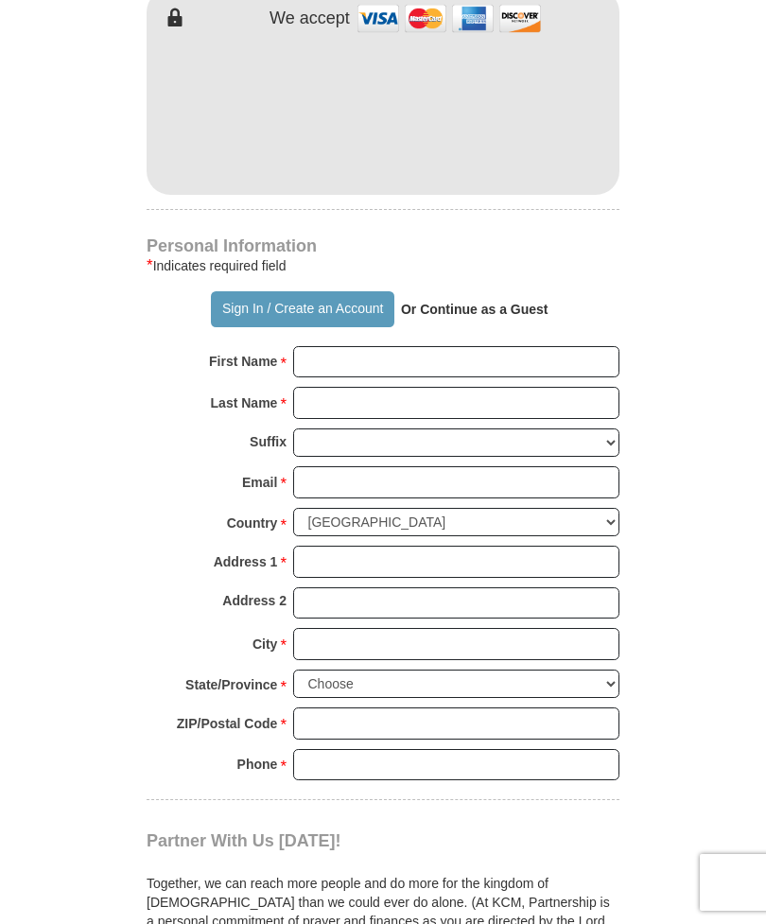
scroll to position [1116, 0]
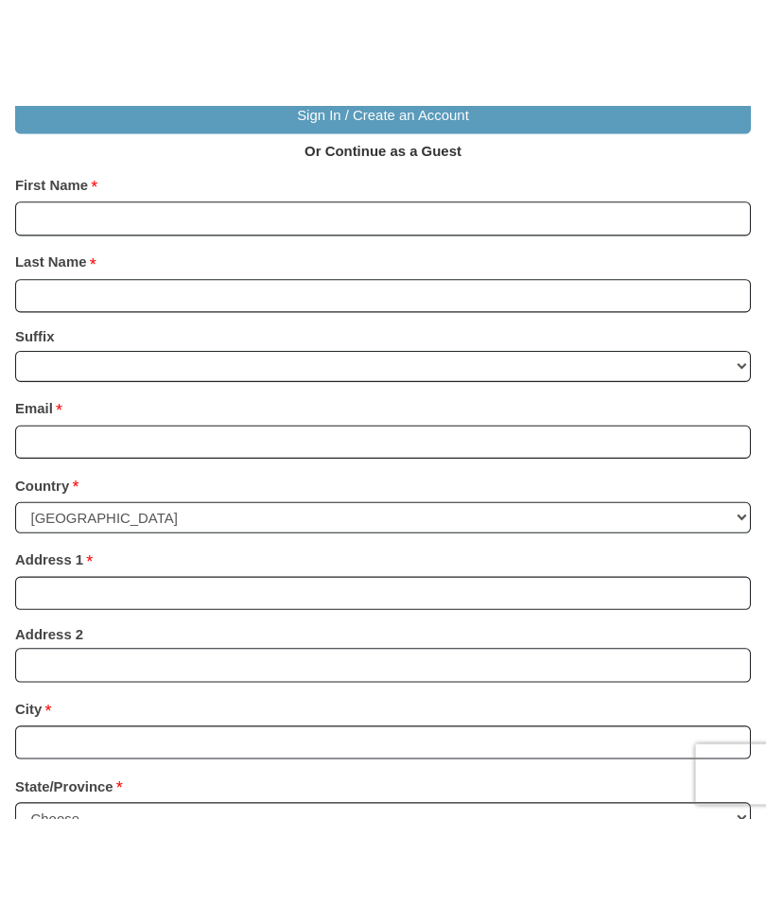
scroll to position [1117, 0]
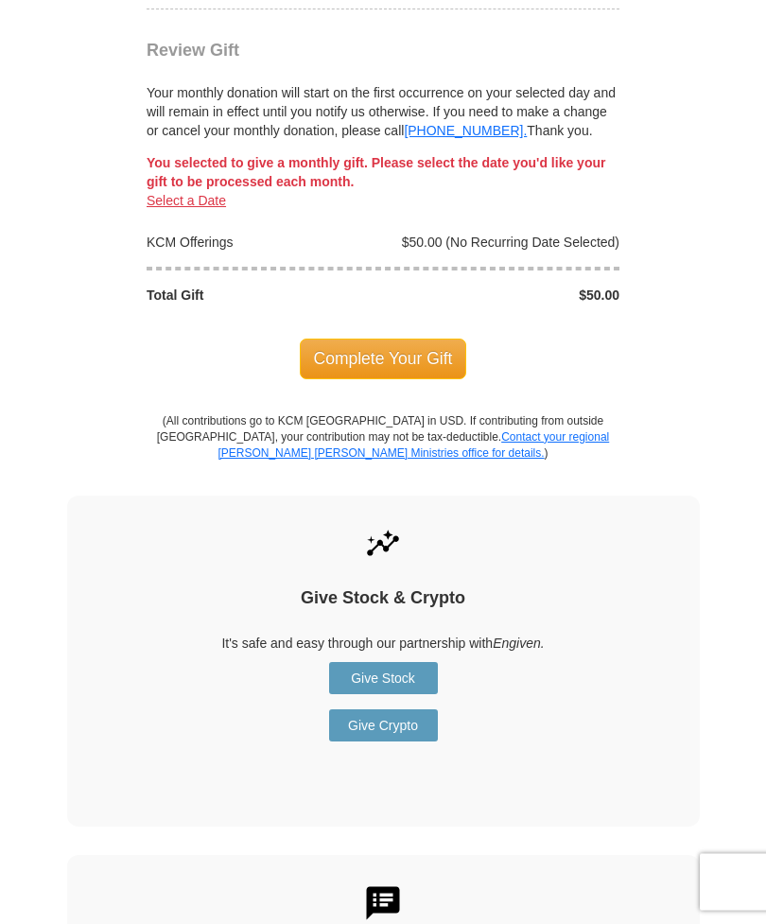
scroll to position [2103, 0]
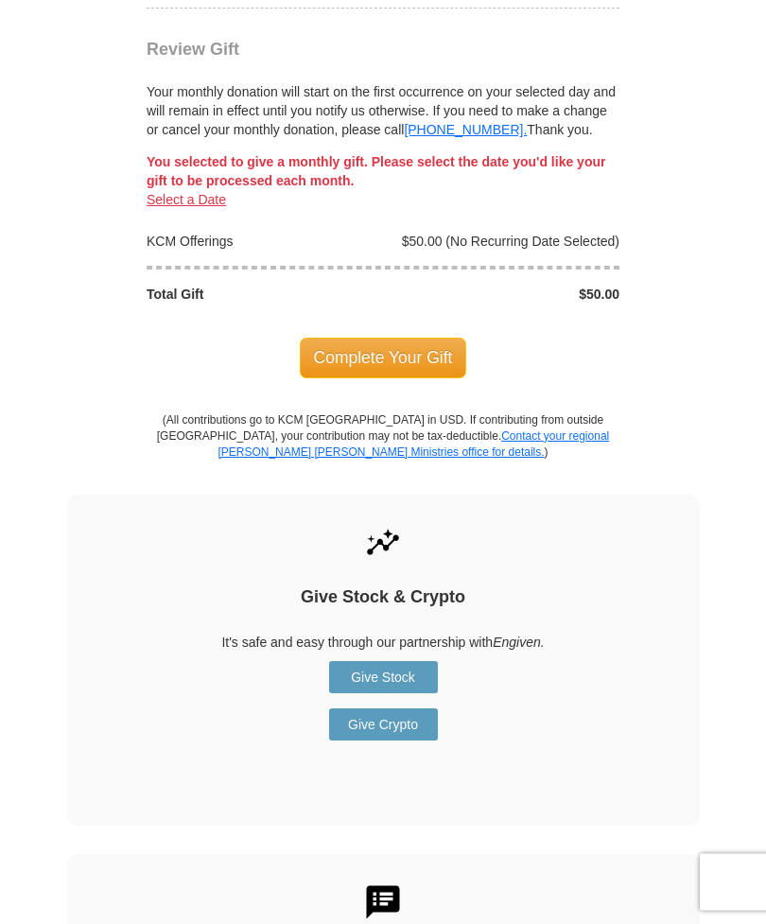
click at [378, 883] on img at bounding box center [383, 903] width 40 height 40
click at [619, 549] on div "Give Stock & Crypto It's safe and easy through our partnership with Engiven. Gi…" at bounding box center [383, 661] width 633 height 331
click at [656, 540] on div "Give Stock & Crypto It's safe and easy through our partnership with Engiven. Gi…" at bounding box center [383, 661] width 633 height 331
click at [462, 758] on div "Give Stock & Crypto It's safe and easy through our partnership with Engiven. Gi…" at bounding box center [383, 661] width 633 height 331
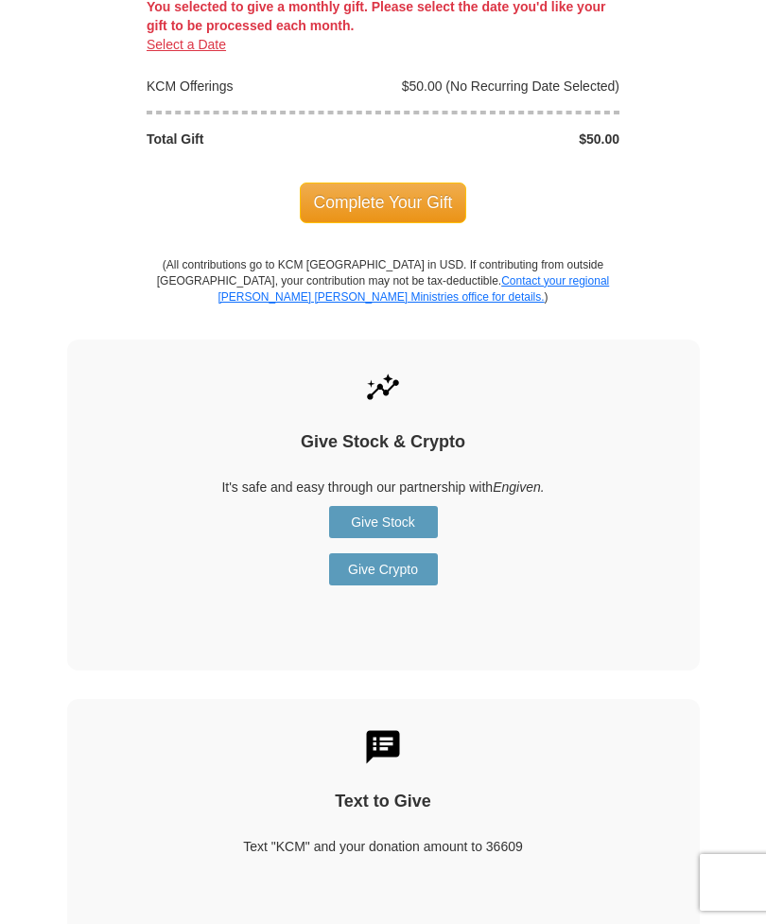
scroll to position [2265, 0]
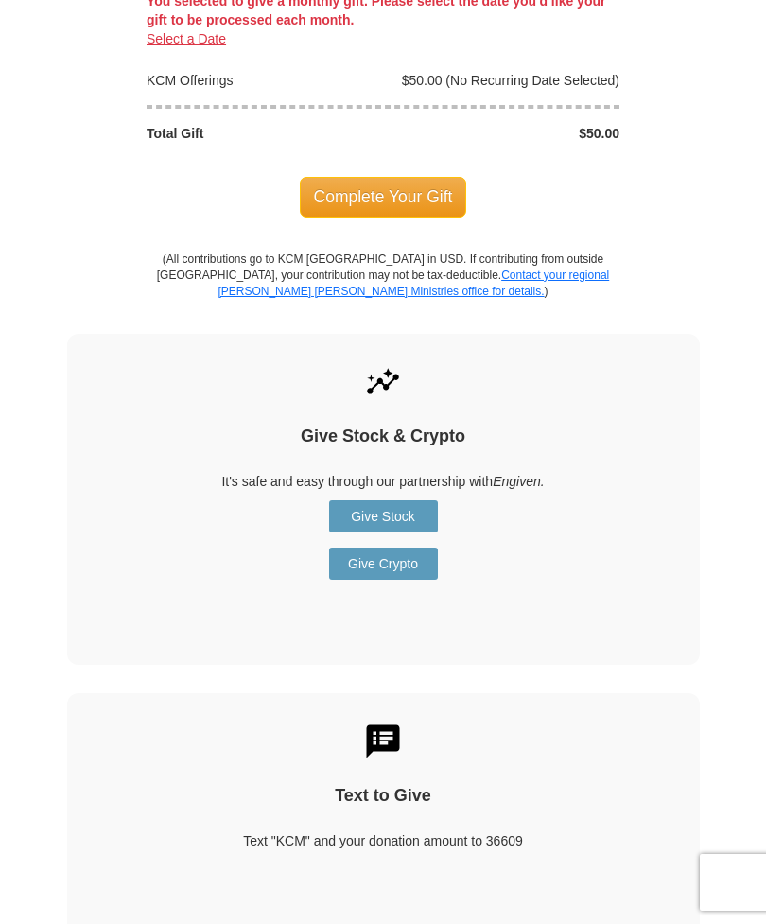
click at [403, 786] on h4 "Text to Give" at bounding box center [383, 796] width 567 height 21
click at [400, 722] on img at bounding box center [383, 742] width 40 height 40
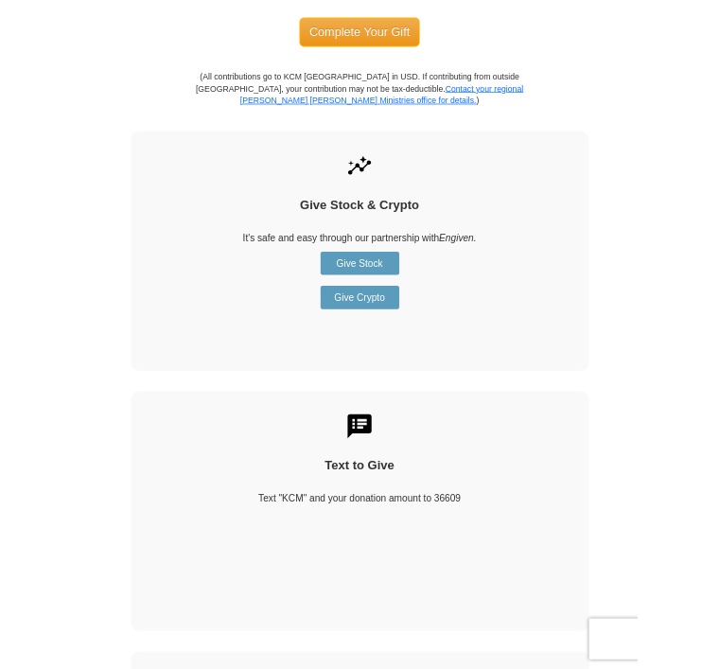
scroll to position [2831, 0]
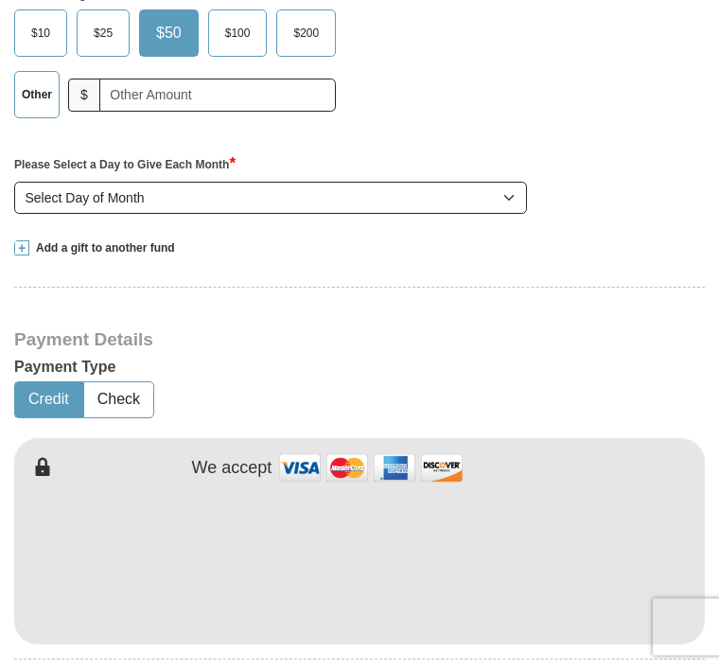
scroll to position [661, 0]
